Goal: Transaction & Acquisition: Purchase product/service

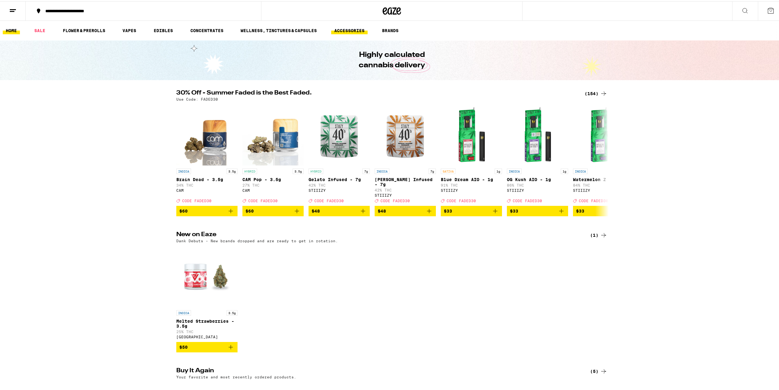
click at [354, 27] on link "ACCESSORIES" at bounding box center [349, 29] width 36 height 7
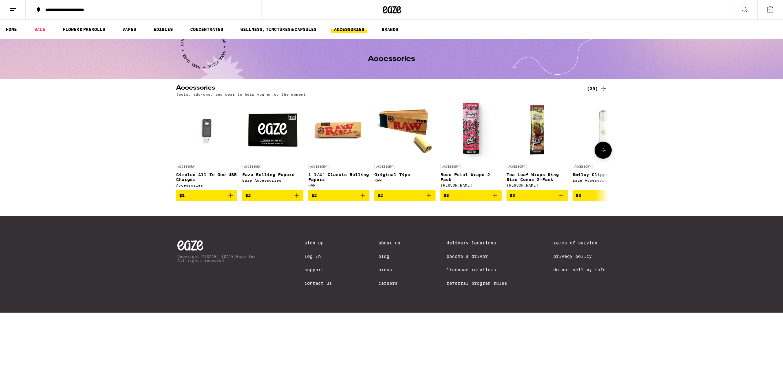
click at [602, 151] on icon at bounding box center [603, 150] width 7 height 7
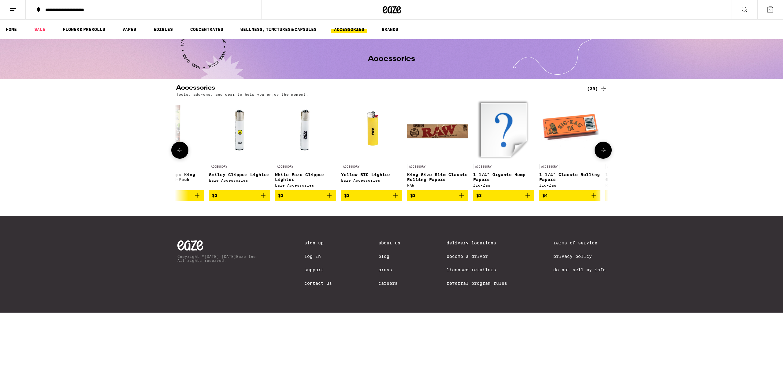
scroll to position [0, 364]
click at [602, 151] on icon at bounding box center [603, 150] width 7 height 7
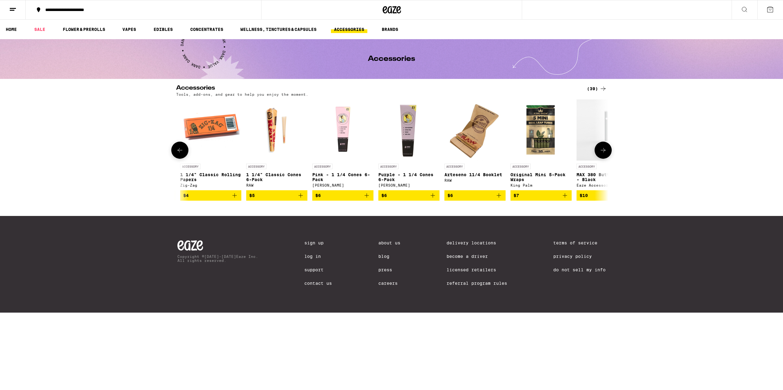
scroll to position [0, 728]
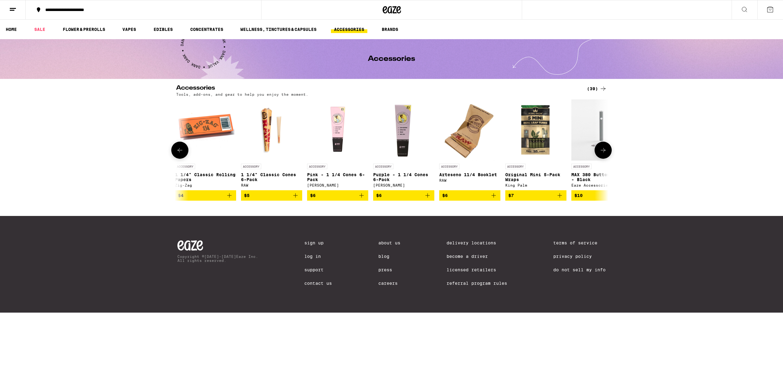
click at [602, 151] on icon at bounding box center [603, 150] width 7 height 7
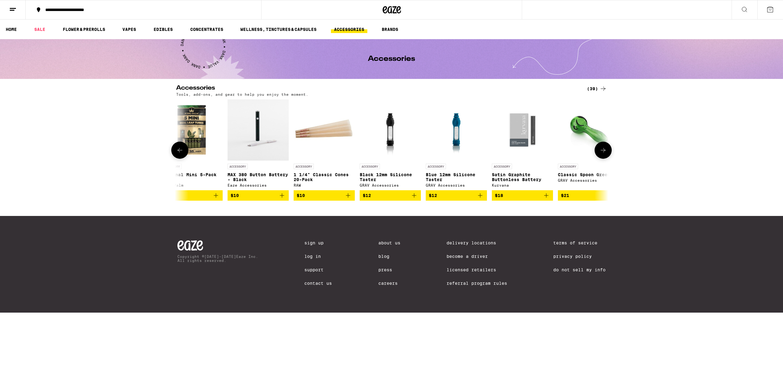
scroll to position [0, 1092]
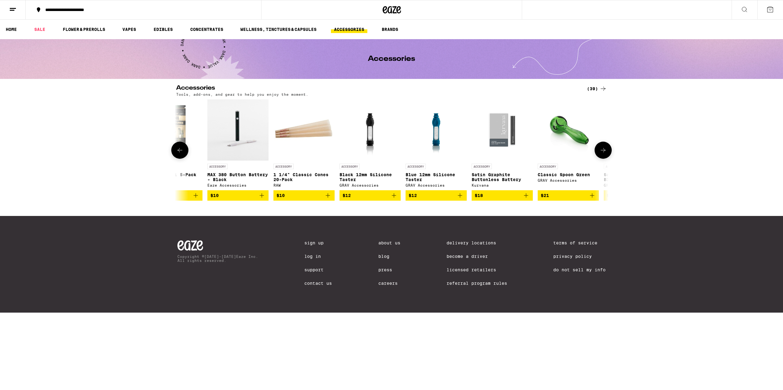
click at [602, 151] on icon at bounding box center [603, 150] width 7 height 7
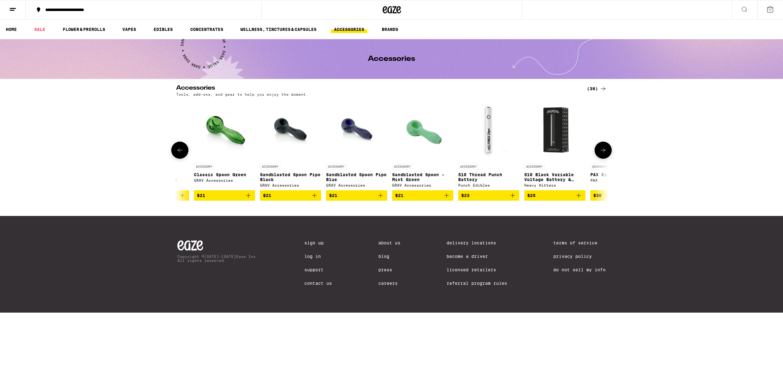
scroll to position [0, 1457]
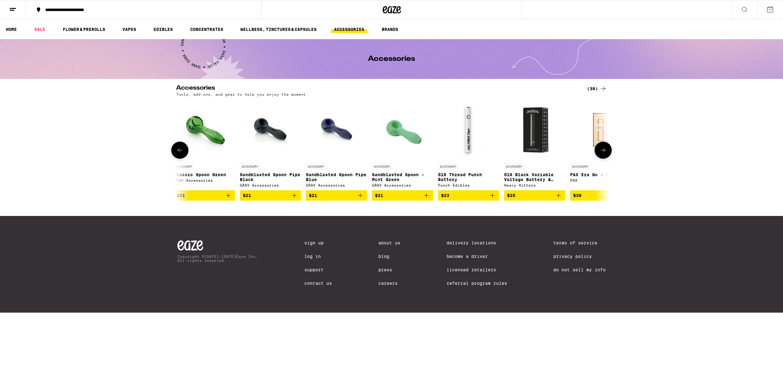
click at [602, 150] on icon at bounding box center [603, 150] width 7 height 7
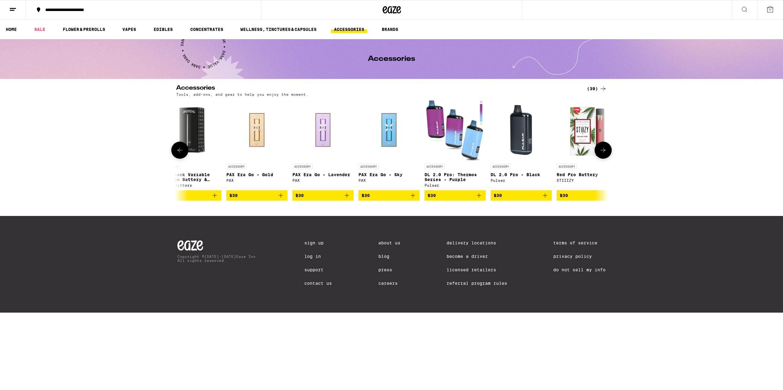
scroll to position [0, 1821]
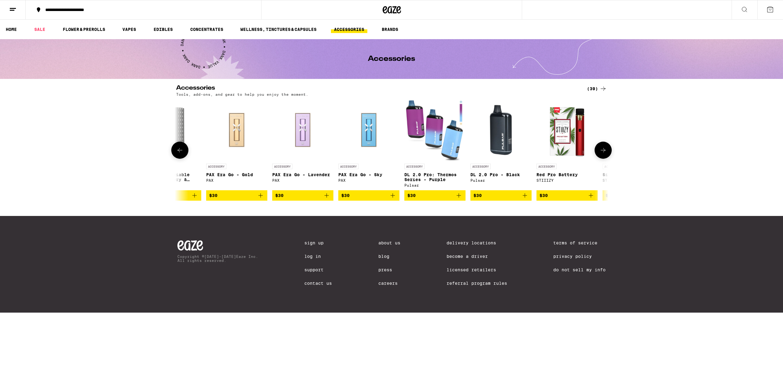
click at [602, 150] on icon at bounding box center [603, 150] width 7 height 7
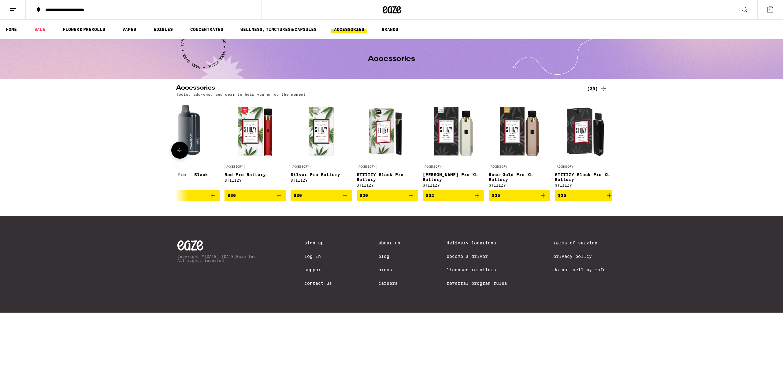
scroll to position [0, 2147]
